Goal: Task Accomplishment & Management: Complete application form

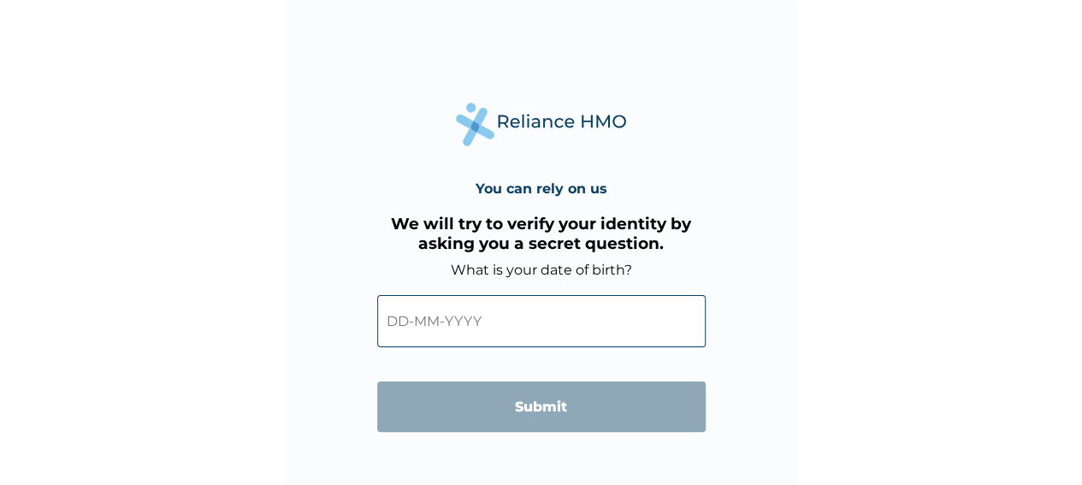
click at [398, 319] on input "text" at bounding box center [541, 321] width 328 height 52
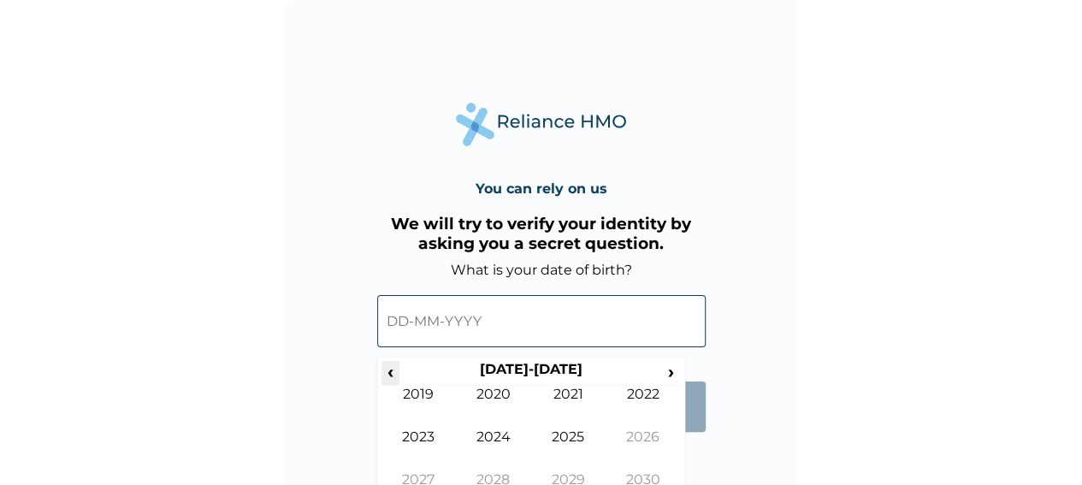
click at [385, 367] on span "‹" at bounding box center [390, 371] width 18 height 21
click at [486, 471] on td "1988" at bounding box center [493, 492] width 75 height 43
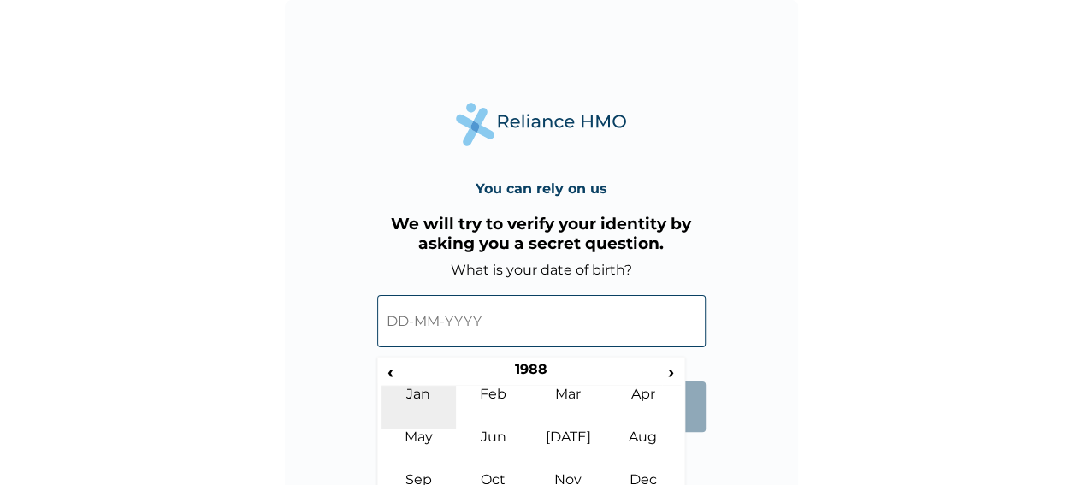
click at [416, 405] on td "Jan" at bounding box center [418, 407] width 75 height 43
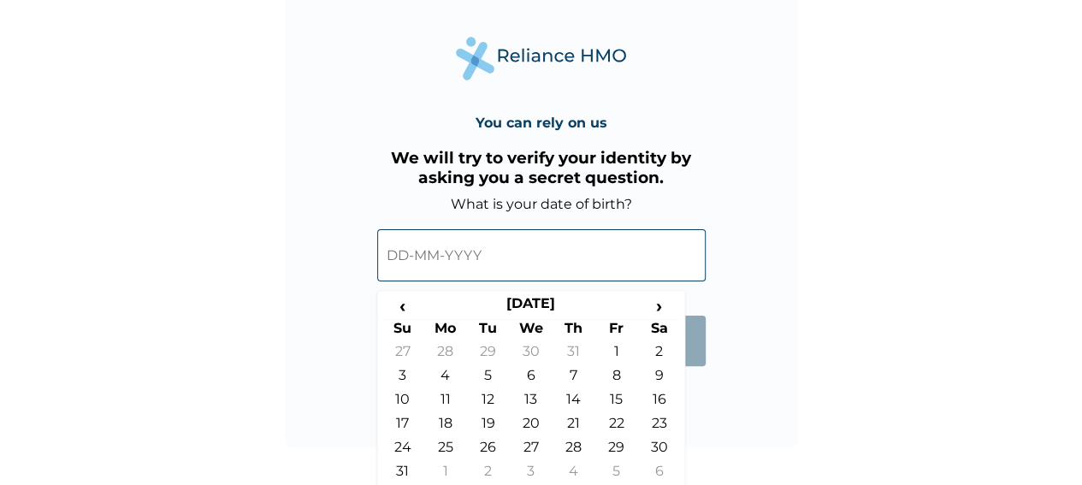
scroll to position [68, 0]
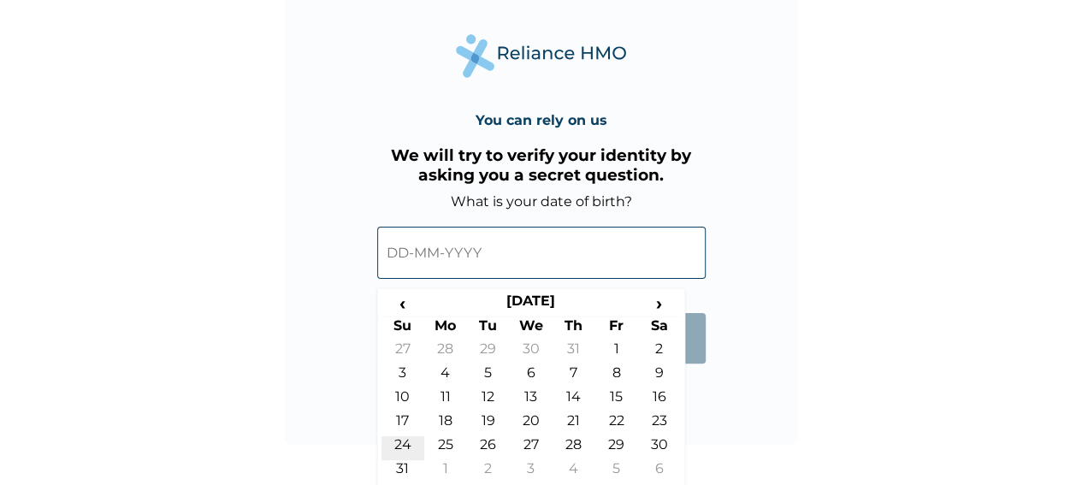
click at [405, 447] on td "24" at bounding box center [402, 448] width 43 height 24
type input "[DATE]"
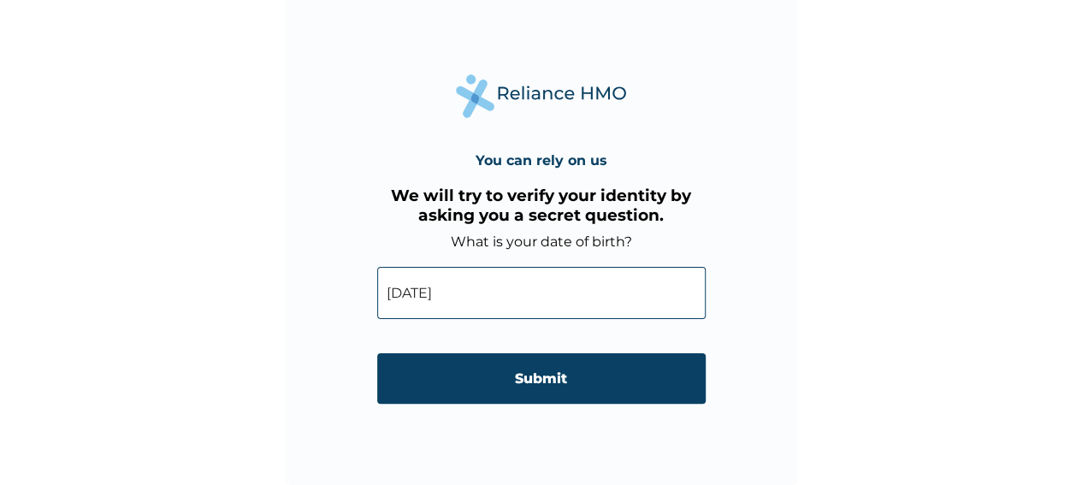
scroll to position [27, 0]
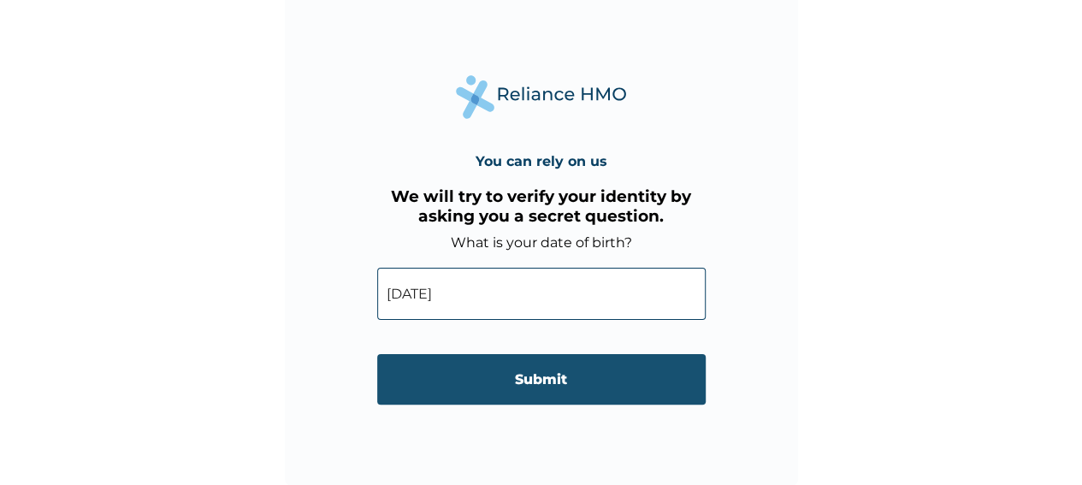
click at [495, 377] on input "Submit" at bounding box center [541, 379] width 328 height 50
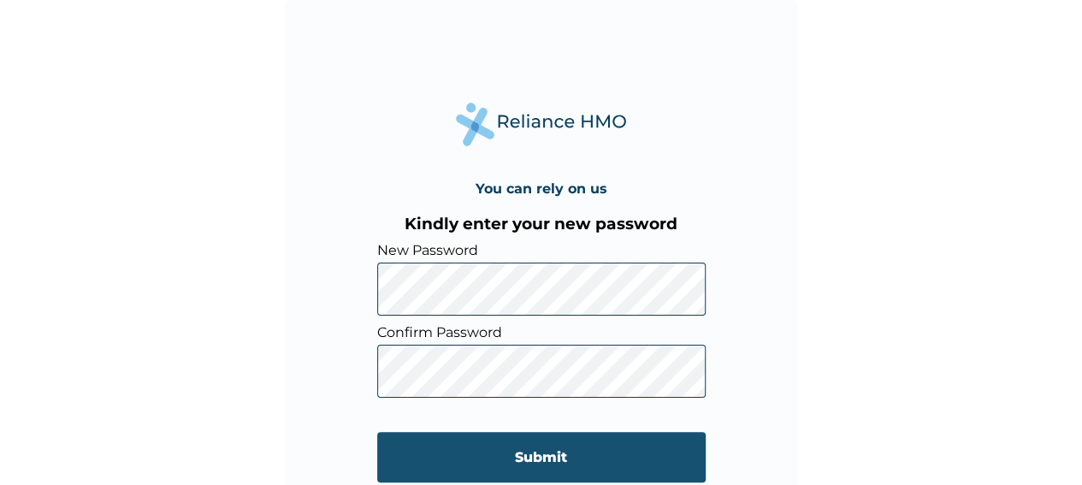
click at [492, 453] on input "Submit" at bounding box center [541, 457] width 328 height 50
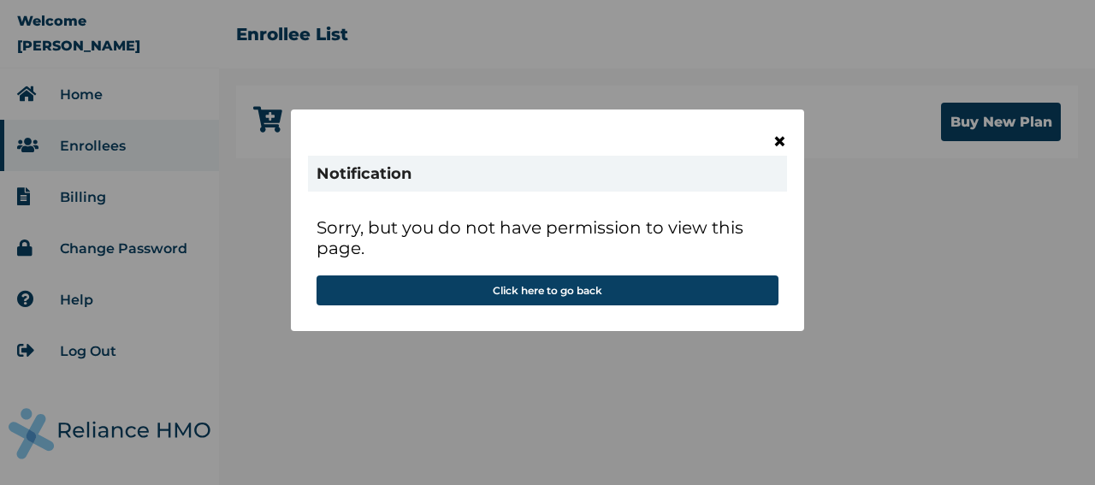
click at [777, 141] on span "×" at bounding box center [779, 141] width 15 height 29
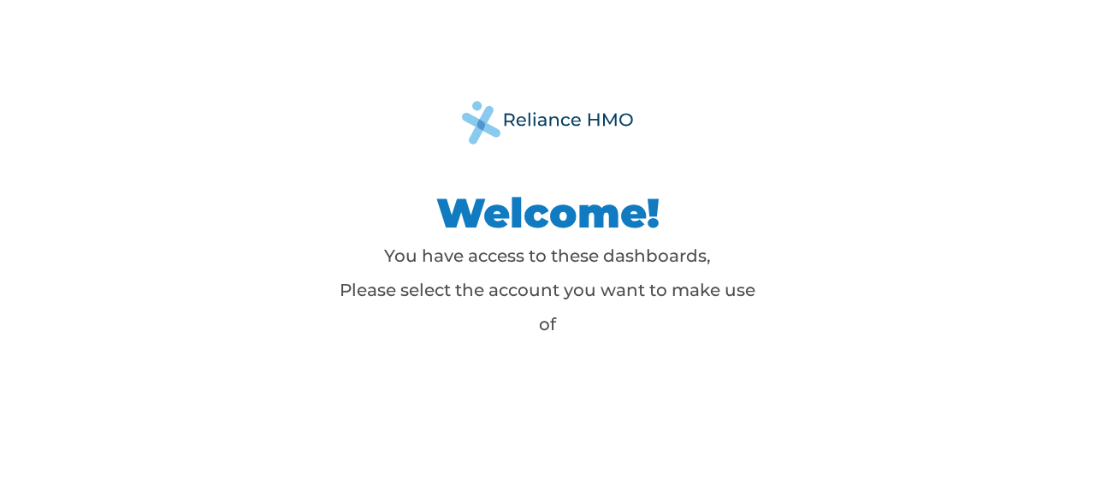
click at [665, 383] on div "Welcome! You have access to these dashboards, Please select the account you wan…" at bounding box center [548, 242] width 770 height 283
click at [458, 389] on div "Welcome! You have access to these dashboards, Please select the account you wan…" at bounding box center [547, 242] width 1095 height 485
